Goal: Task Accomplishment & Management: Manage account settings

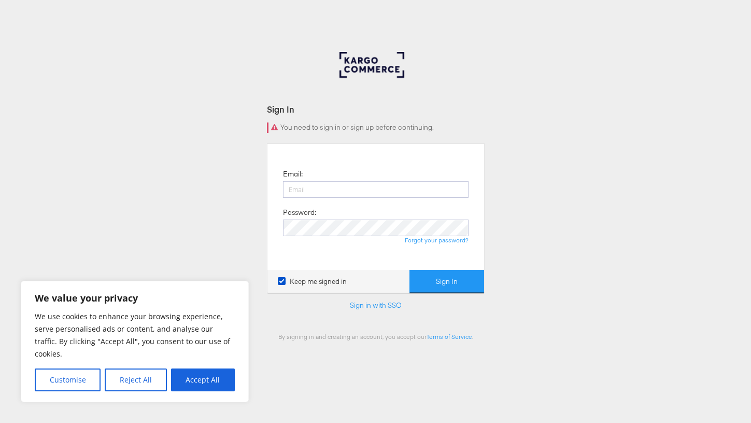
type input "mohamed.abdulkadir@kargo.com"
click at [206, 368] on button "Accept All" at bounding box center [203, 379] width 64 height 23
checkbox input "true"
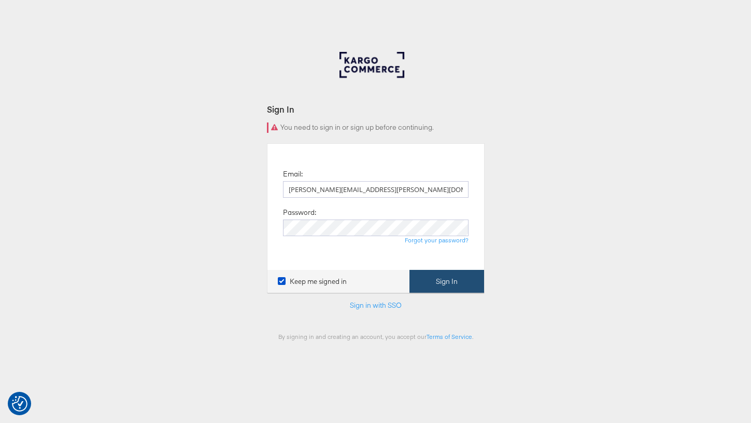
click at [438, 284] on button "Sign In" at bounding box center [447, 281] width 75 height 23
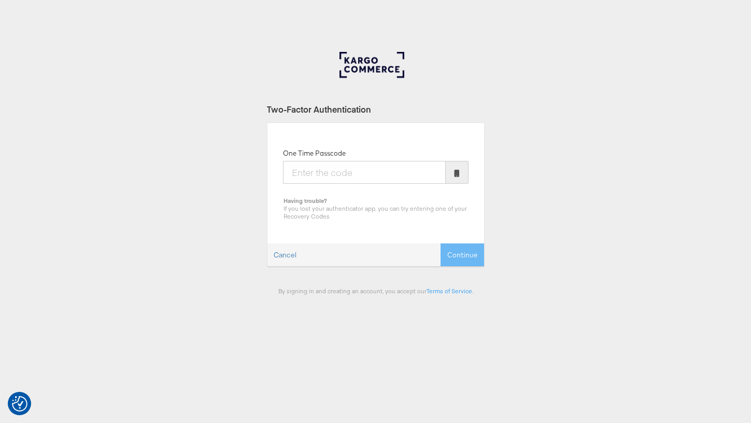
click at [323, 167] on input "One Time Passcode" at bounding box center [364, 172] width 163 height 23
type input "2"
type input "886687"
click at [468, 254] on button "Continue" at bounding box center [463, 254] width 44 height 23
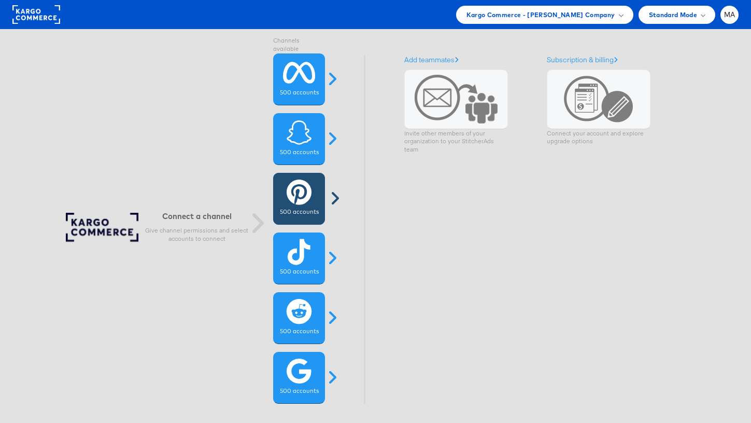
click at [294, 201] on icon at bounding box center [299, 192] width 25 height 26
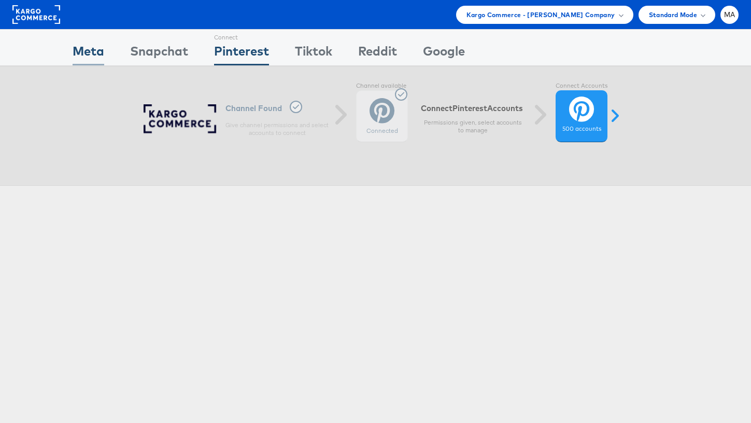
click at [103, 45] on div "Meta" at bounding box center [89, 53] width 32 height 23
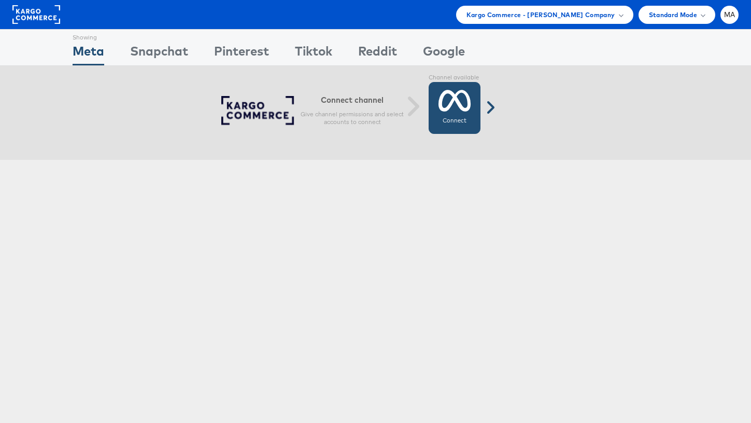
click at [467, 111] on icon at bounding box center [455, 101] width 33 height 26
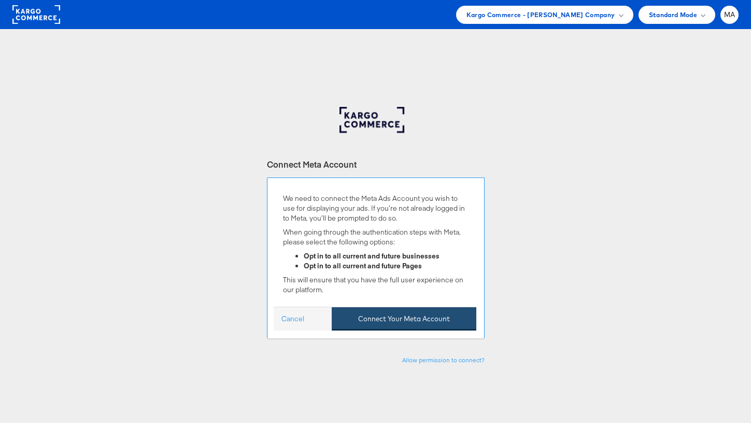
click at [401, 320] on button "Connect Your Meta Account" at bounding box center [404, 318] width 145 height 23
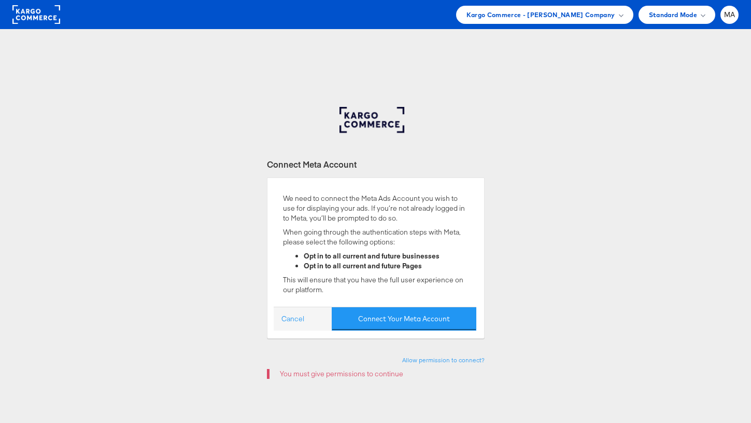
click at [45, 16] on rect at bounding box center [36, 14] width 48 height 19
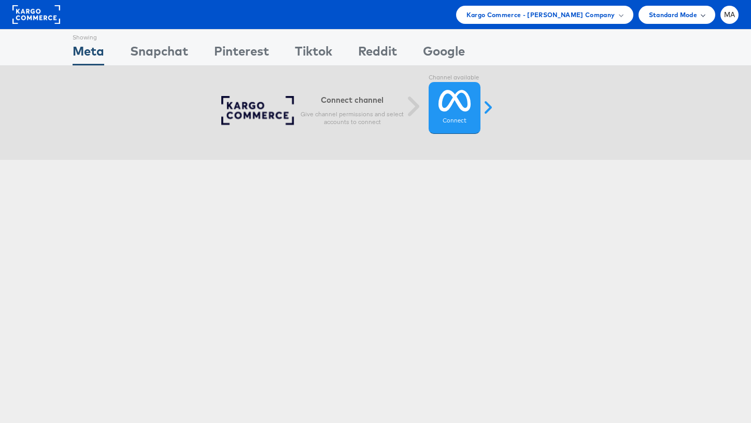
click at [682, 18] on span "Standard Mode" at bounding box center [673, 14] width 48 height 11
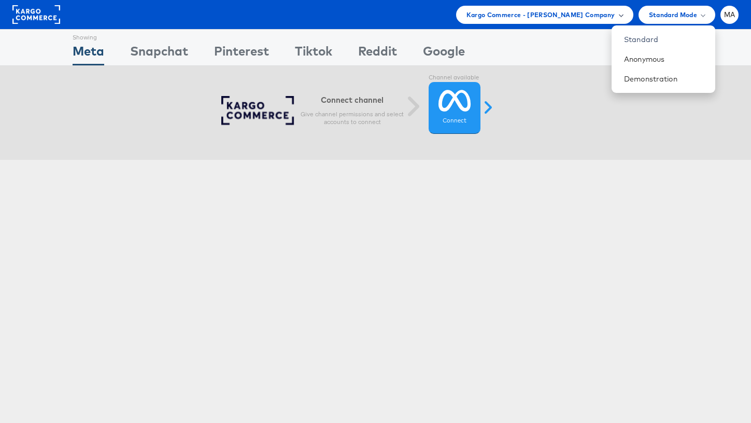
click at [550, 17] on span "Kargo Commerce - Mohamed Abdulkadir Company" at bounding box center [541, 14] width 149 height 11
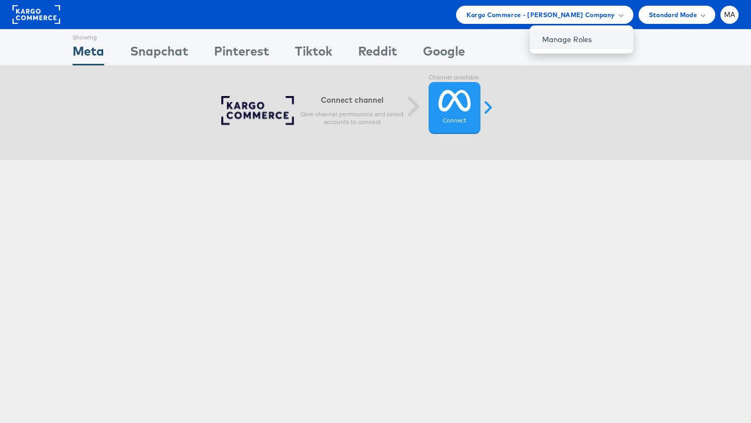
click at [589, 39] on link "Manage Roles" at bounding box center [567, 39] width 50 height 9
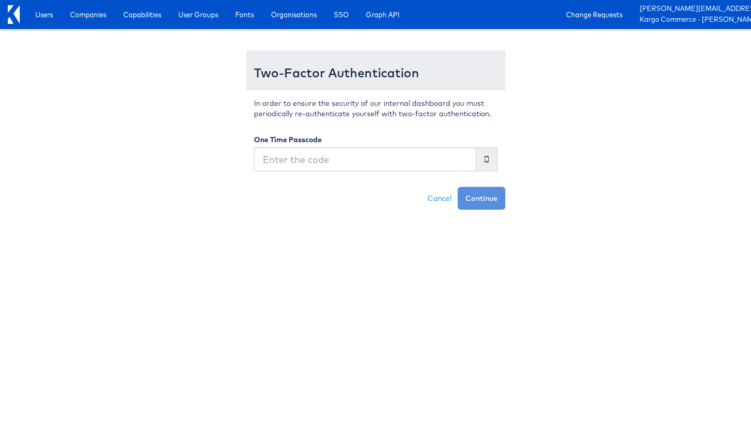
click at [387, 151] on input "text" at bounding box center [365, 159] width 222 height 24
type input "887089"
click at [494, 194] on button "Continue" at bounding box center [482, 198] width 48 height 23
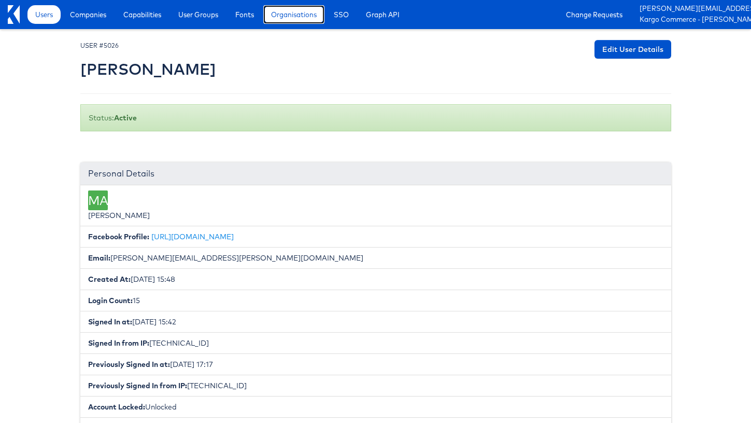
click at [291, 19] on span "Organisations" at bounding box center [294, 14] width 46 height 10
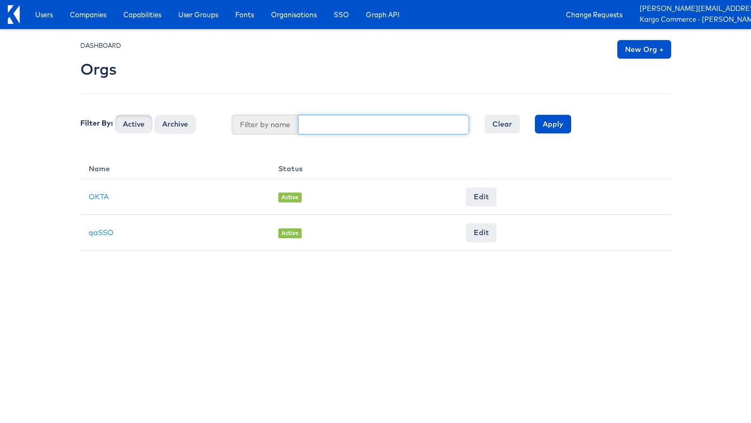
click at [359, 123] on input "text" at bounding box center [383, 125] width 171 height 20
click at [115, 115] on button "Active" at bounding box center [133, 124] width 37 height 19
type input "h"
click at [318, 59] on div at bounding box center [375, 61] width 591 height 43
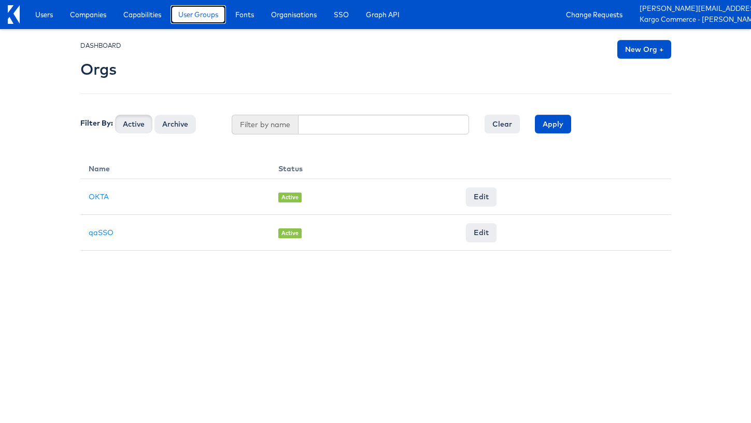
click at [209, 20] on link "User Groups" at bounding box center [198, 14] width 55 height 19
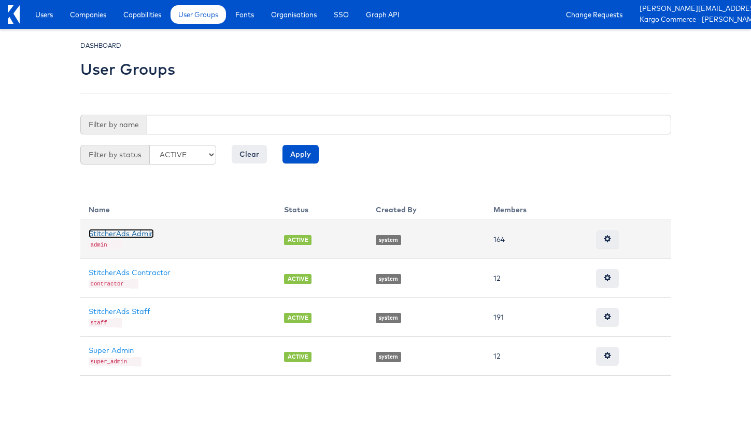
click at [127, 232] on link "StitcherAds Admin" at bounding box center [121, 233] width 65 height 9
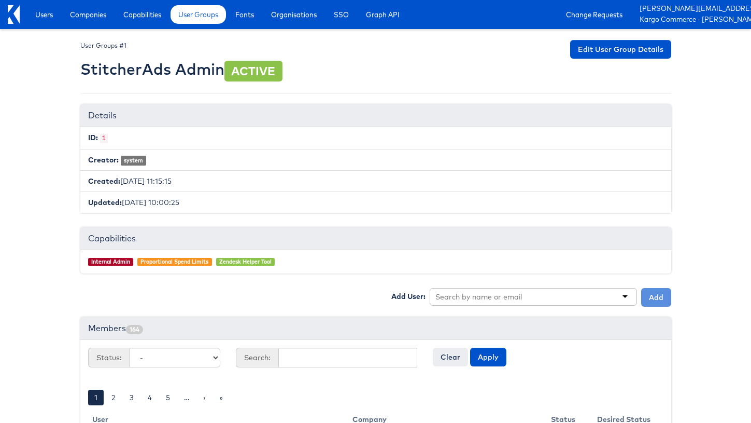
click at [505, 300] on input "text" at bounding box center [480, 296] width 89 height 10
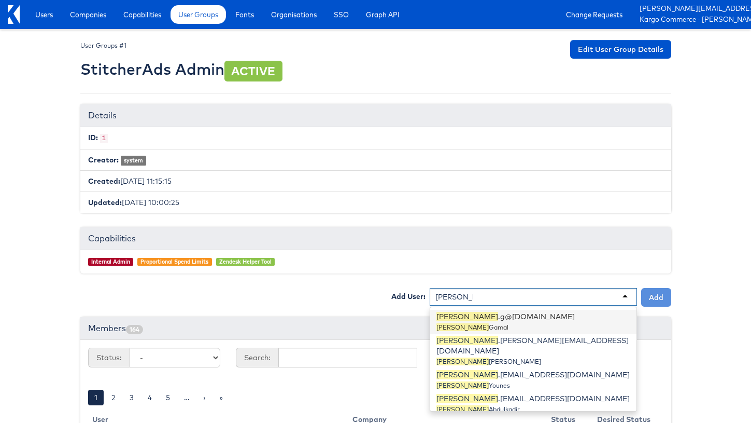
scroll to position [1, 0]
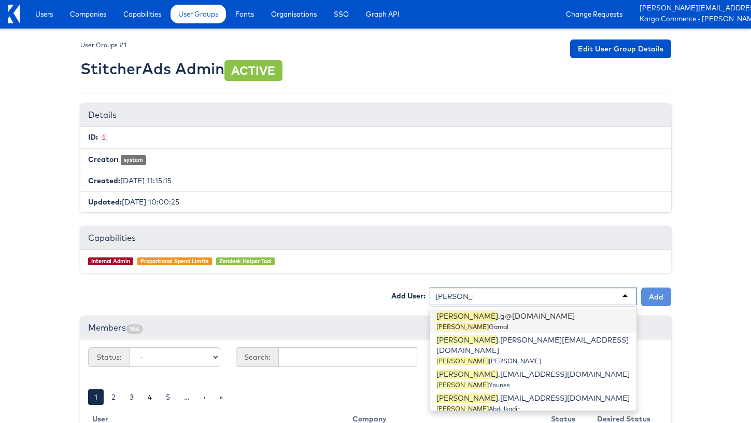
type input "mohamed"
click at [425, 239] on div "Capabilities" at bounding box center [375, 238] width 591 height 23
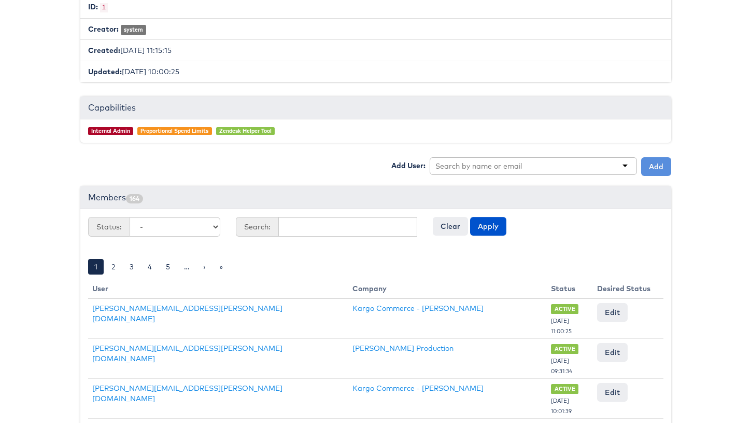
scroll to position [115, 0]
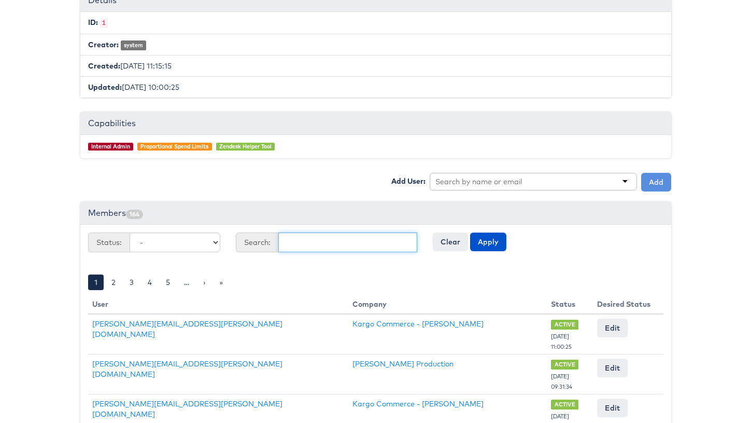
click at [340, 245] on input "text" at bounding box center [347, 242] width 139 height 20
type input "mohamed"
click at [470, 232] on button "Apply" at bounding box center [488, 241] width 36 height 19
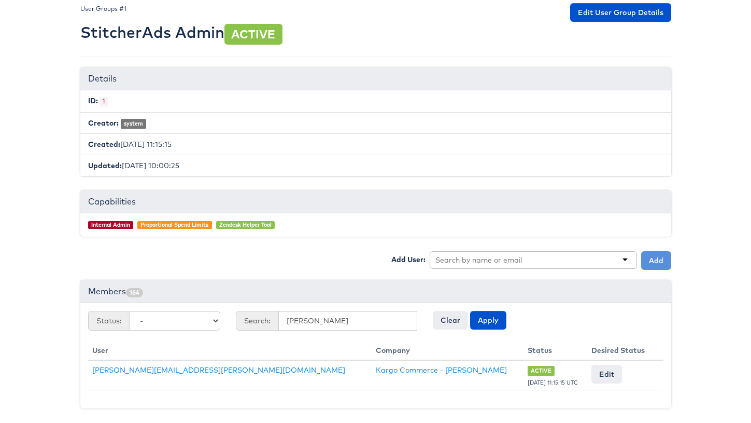
click at [686, 325] on body "Users Companies Capabilities User Groups Fonts Organisations SSO Graph API Chan…" at bounding box center [375, 192] width 751 height 459
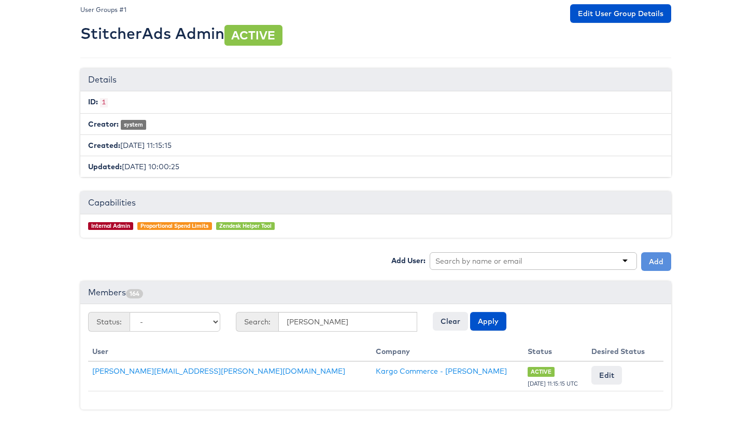
scroll to position [36, 22]
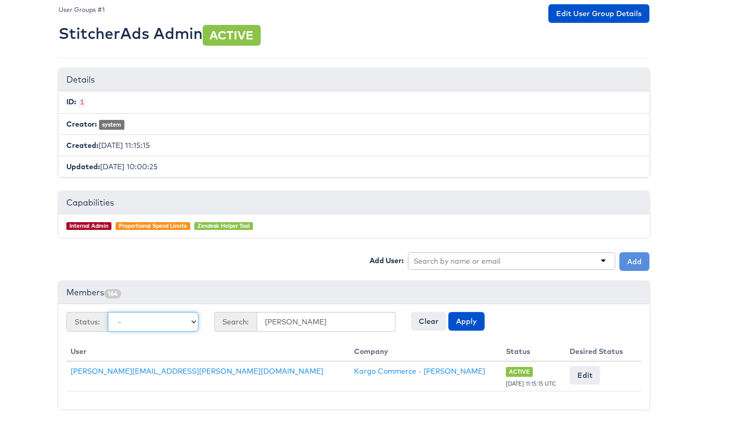
click at [175, 321] on select "- Pending Active Denied Revoked Expired" at bounding box center [153, 322] width 91 height 20
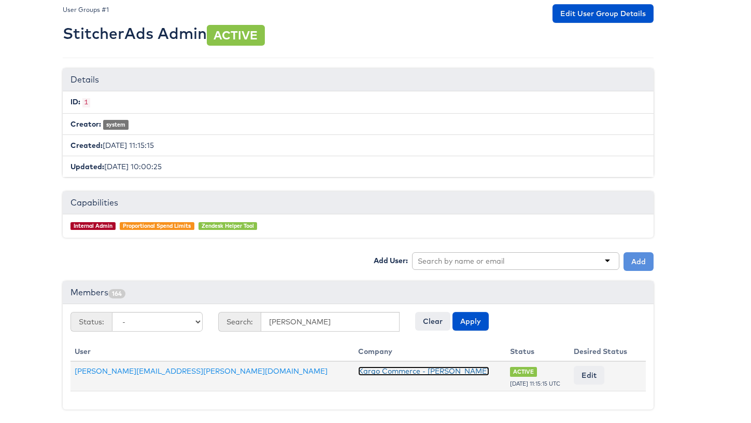
click at [358, 370] on link "Kargo Commerce - [PERSON_NAME]" at bounding box center [423, 370] width 131 height 9
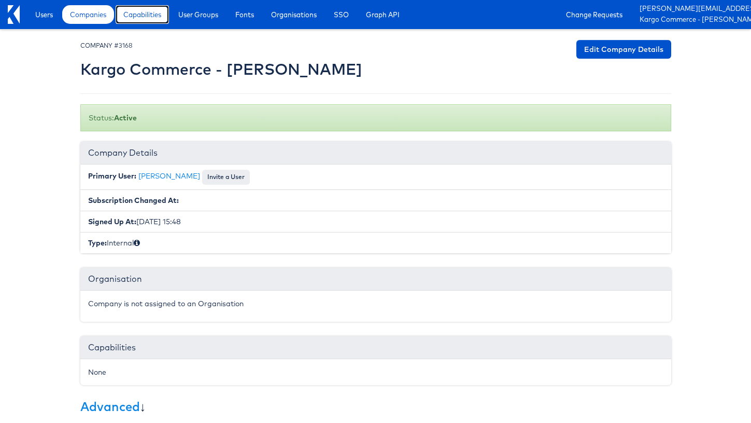
click at [151, 17] on span "Capabilities" at bounding box center [142, 14] width 38 height 10
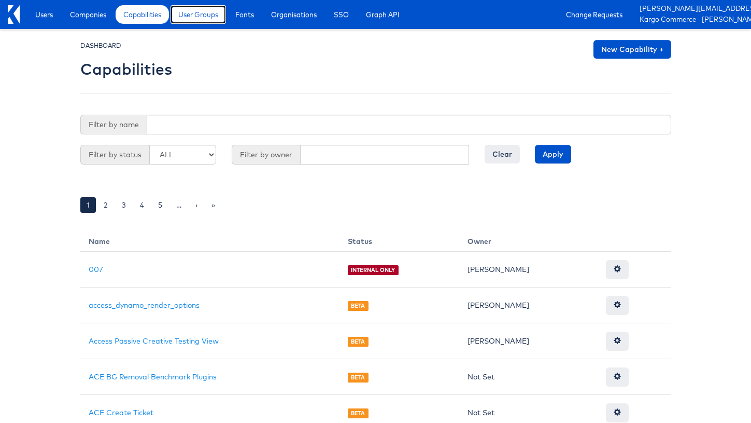
click at [199, 19] on span "User Groups" at bounding box center [198, 14] width 40 height 10
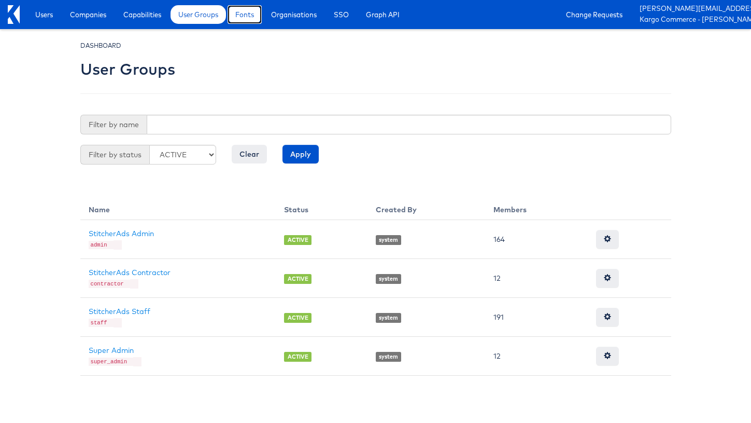
click at [250, 18] on span "Fonts" at bounding box center [244, 14] width 19 height 10
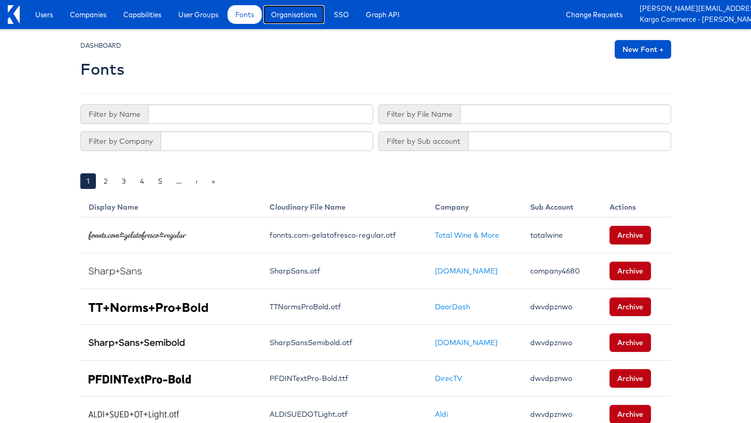
click at [294, 19] on span "Organisations" at bounding box center [294, 14] width 46 height 10
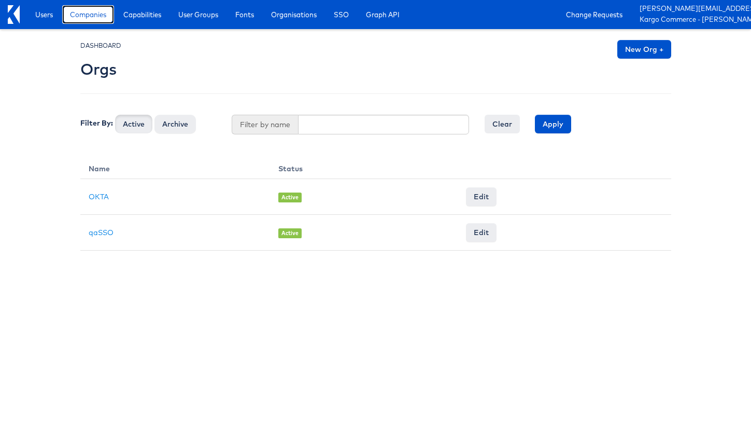
click at [113, 21] on link "Companies" at bounding box center [88, 14] width 52 height 19
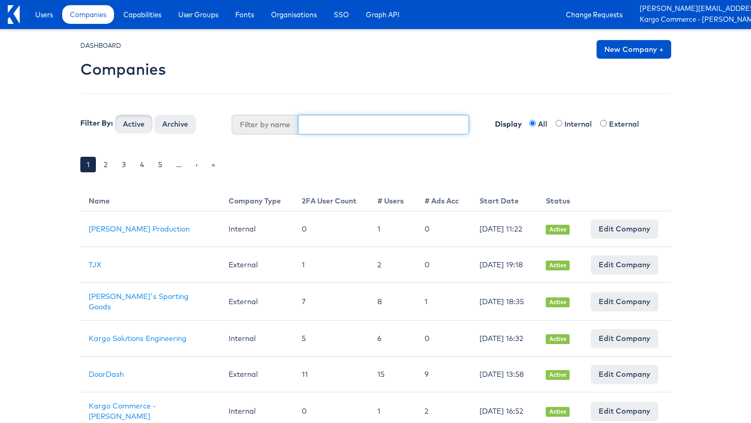
click at [322, 129] on input "text" at bounding box center [383, 125] width 171 height 20
type input "home"
click at [115, 115] on button "Active" at bounding box center [133, 124] width 37 height 19
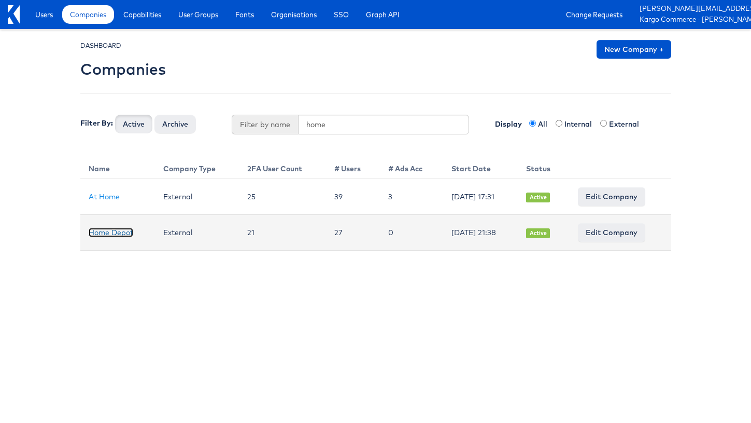
click at [121, 231] on link "Home Depot" at bounding box center [111, 232] width 45 height 9
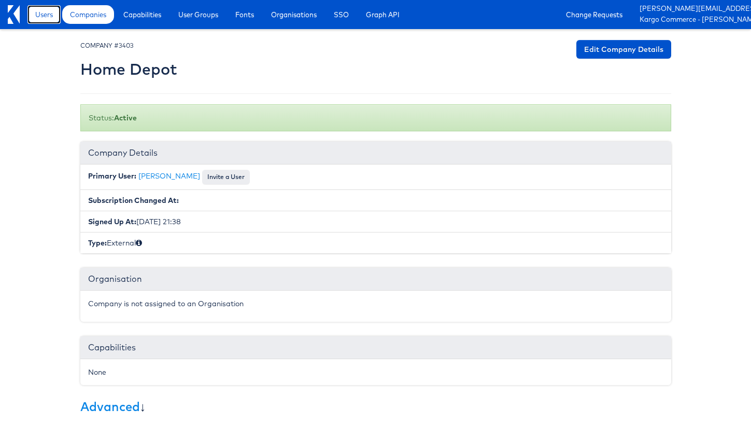
click at [39, 14] on span "Users" at bounding box center [44, 14] width 18 height 10
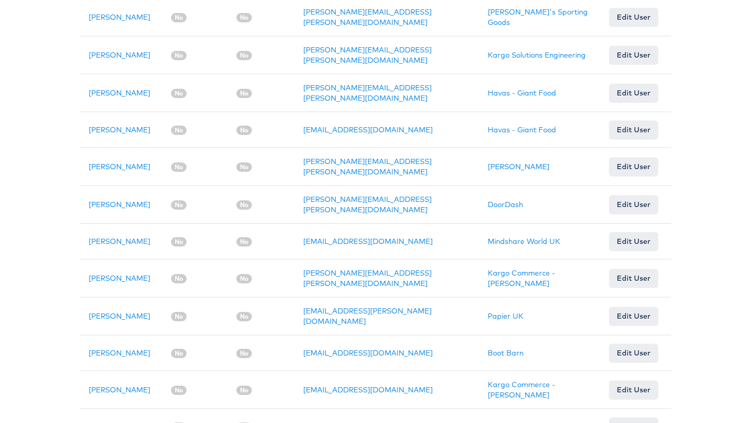
scroll to position [600, 0]
